Goal: Find specific page/section: Find specific page/section

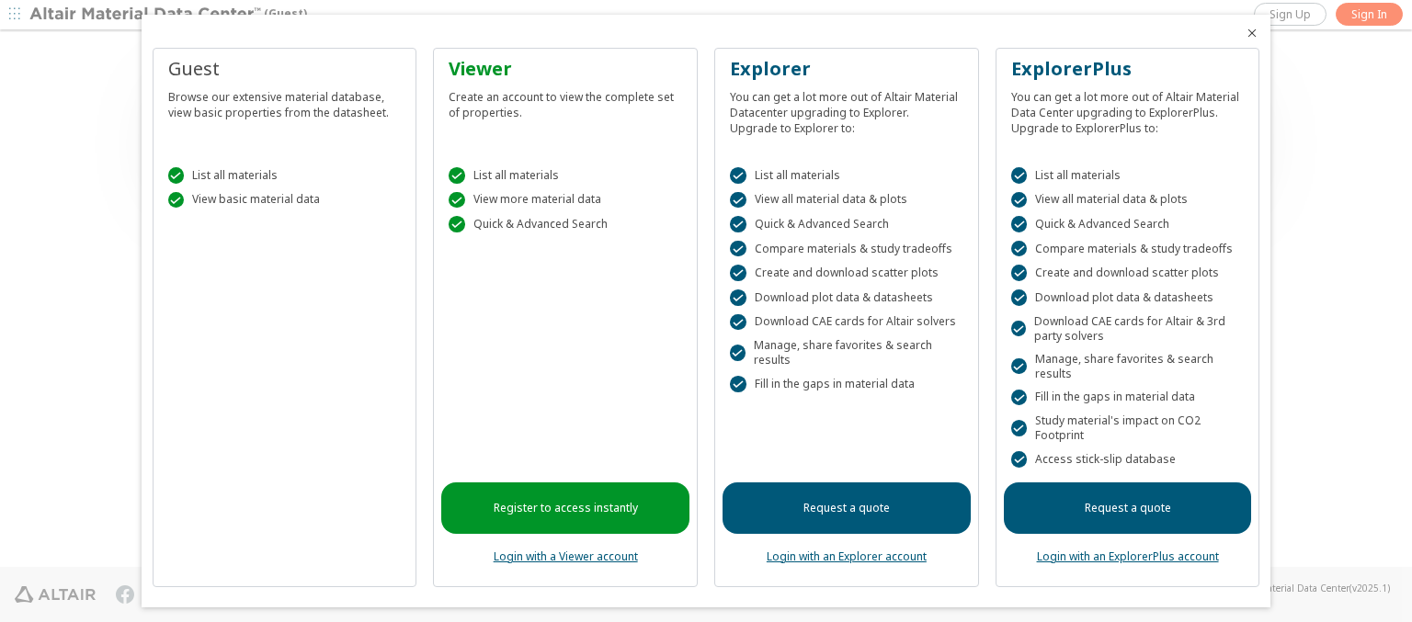
click at [1245, 33] on icon "Close" at bounding box center [1252, 33] width 15 height 15
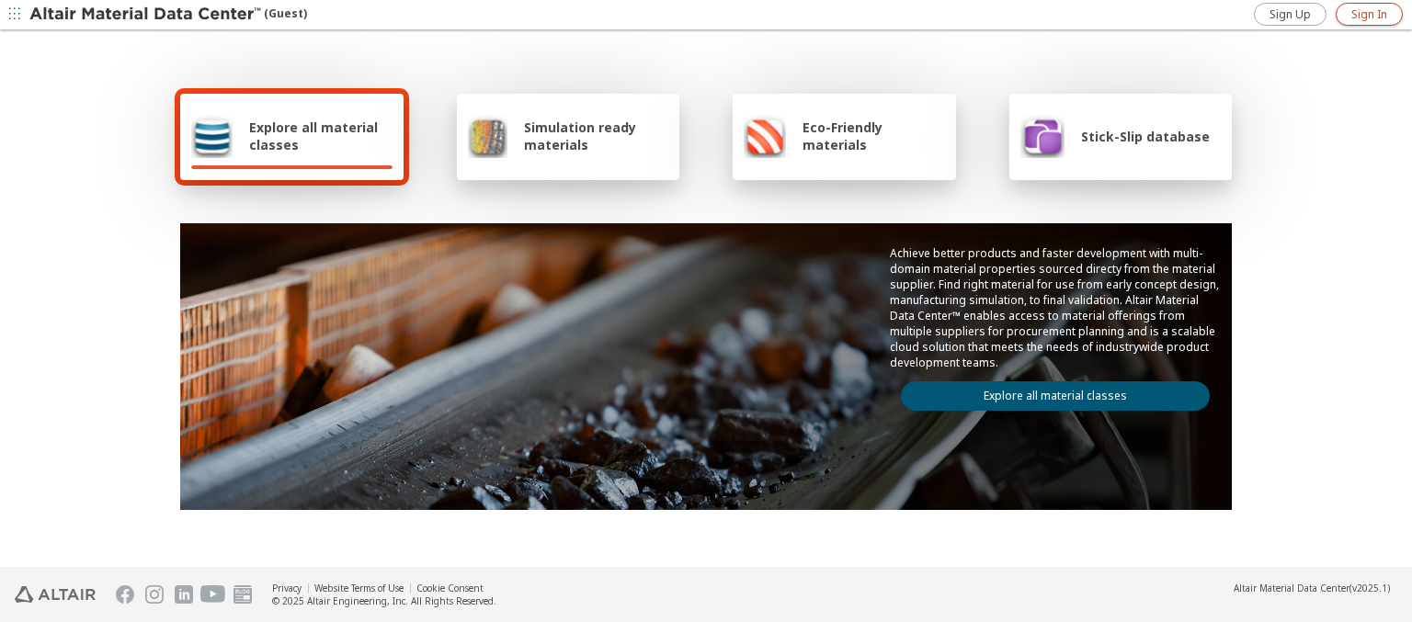
click at [1369, 14] on span "Sign In" at bounding box center [1370, 14] width 36 height 15
click at [146, 15] on img at bounding box center [146, 15] width 234 height 18
click at [314, 136] on span "Explore all material classes" at bounding box center [320, 136] width 143 height 35
click at [1048, 392] on link "Explore all material classes" at bounding box center [1055, 396] width 309 height 29
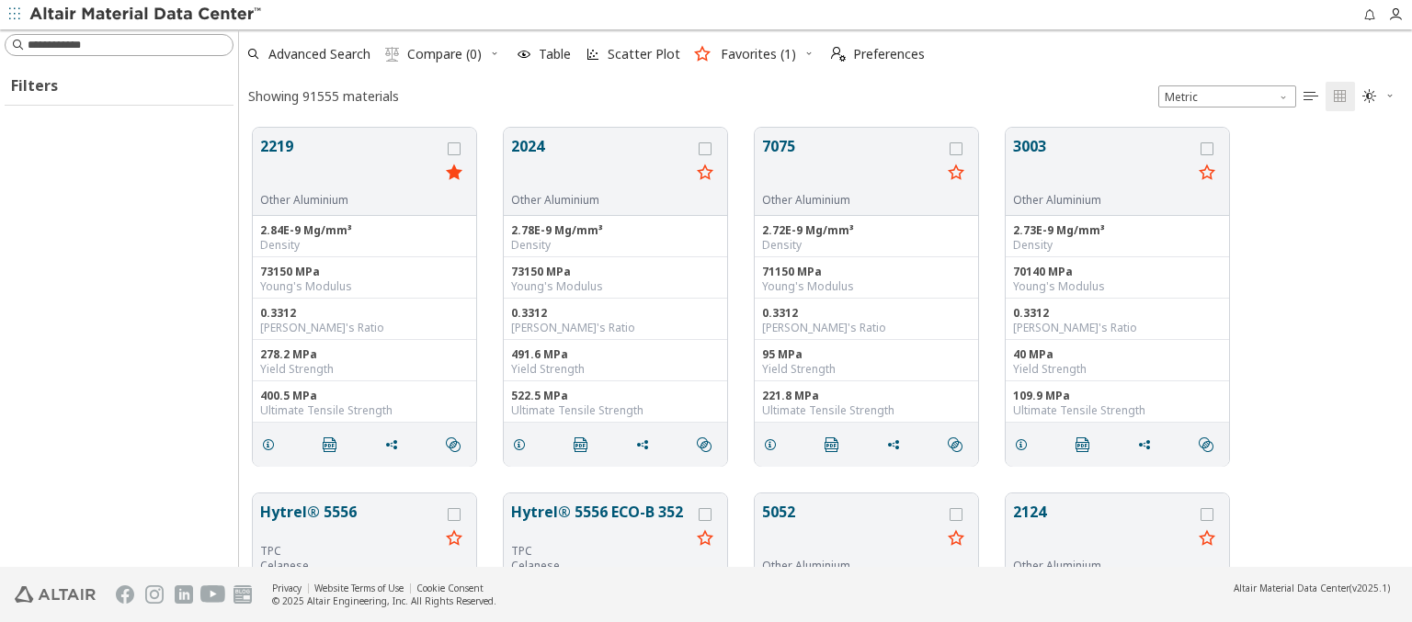
scroll to position [440, 1159]
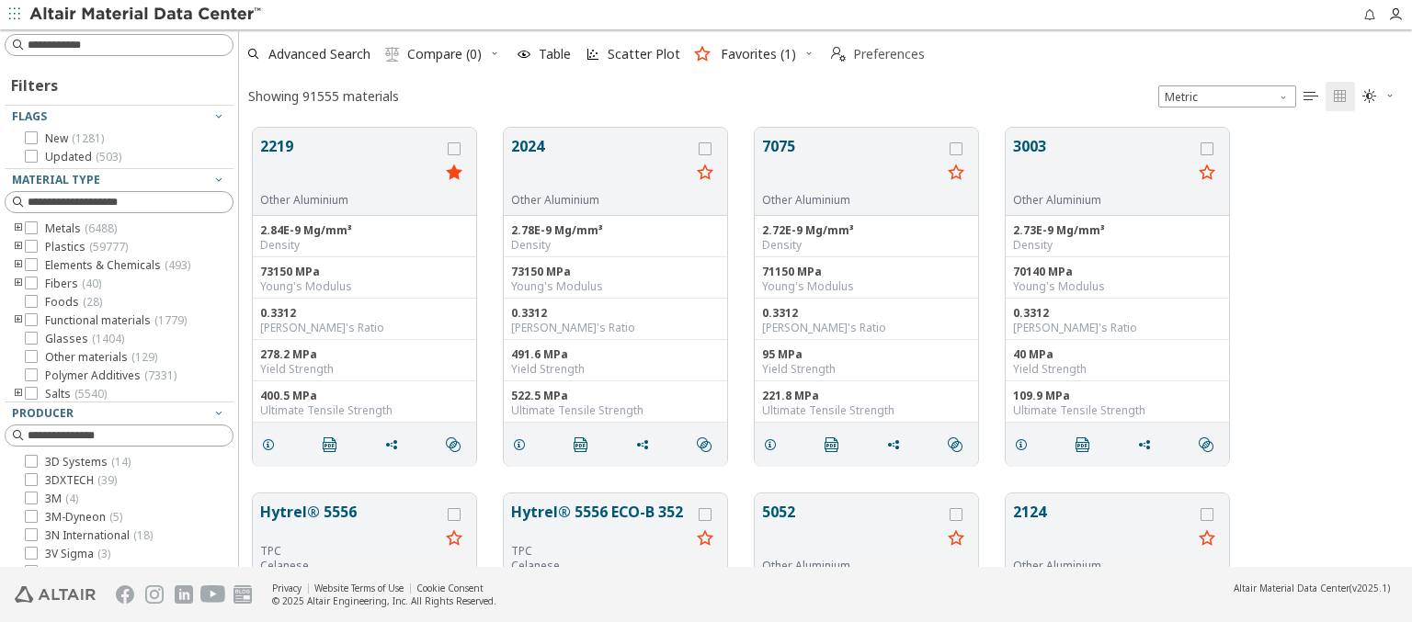
click at [873, 54] on span "Preferences" at bounding box center [889, 54] width 72 height 13
